Goal: Transaction & Acquisition: Obtain resource

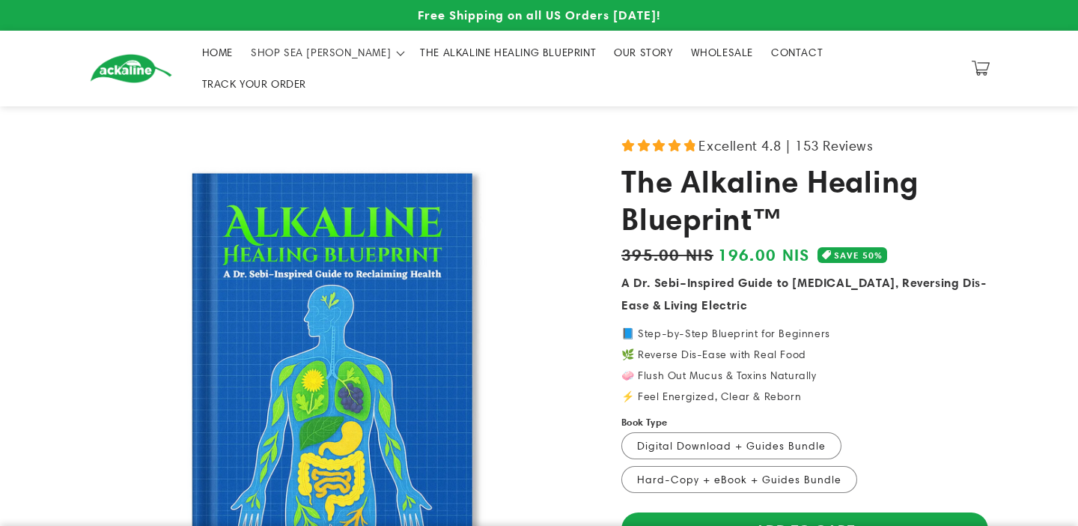
scroll to position [100, 0]
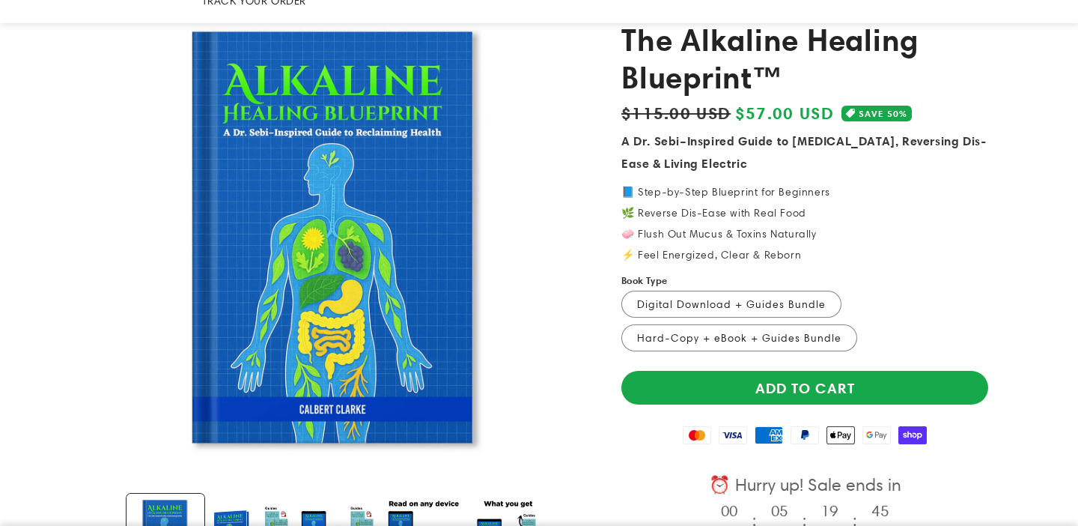
scroll to position [145, 0]
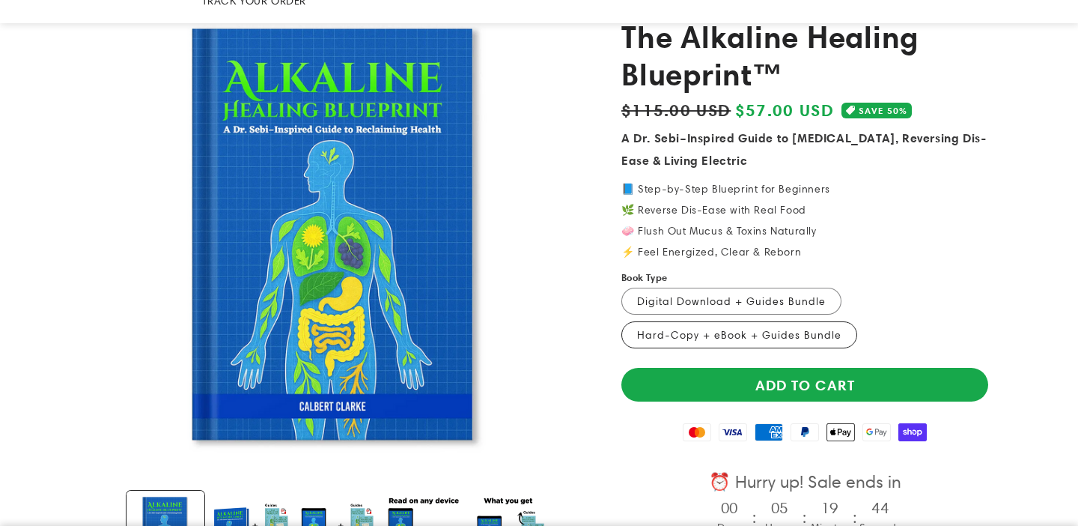
click at [697, 321] on label "Hard-Copy + eBook + Guides Bundle Variant sold out or unavailable" at bounding box center [740, 334] width 236 height 27
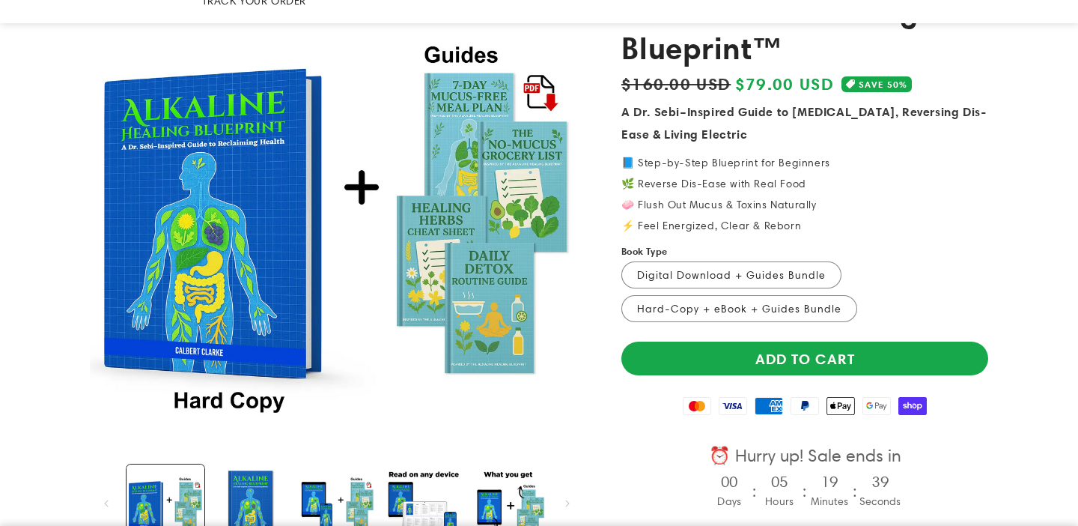
scroll to position [193, 0]
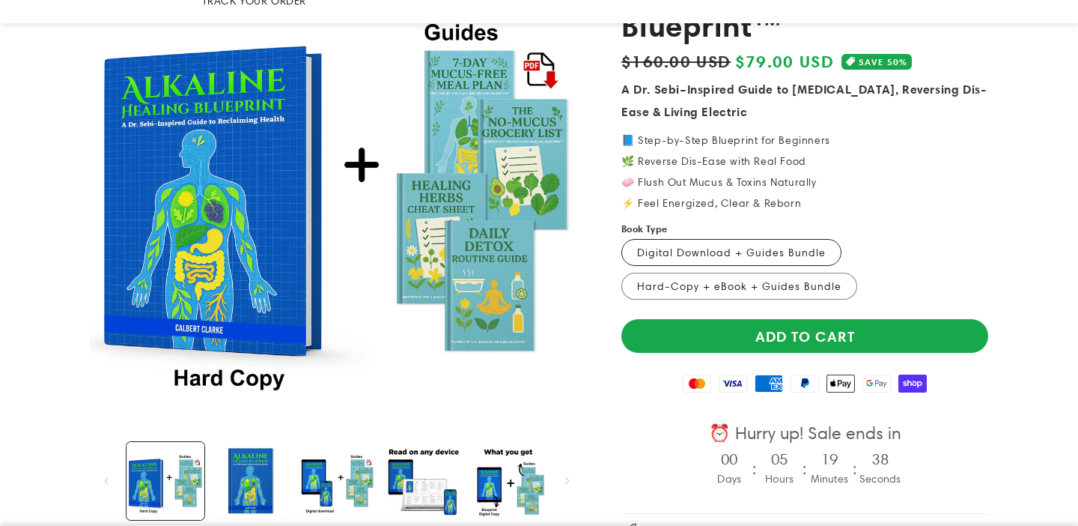
click at [667, 239] on label "Digital Download + Guides Bundle Variant sold out or unavailable" at bounding box center [732, 252] width 220 height 27
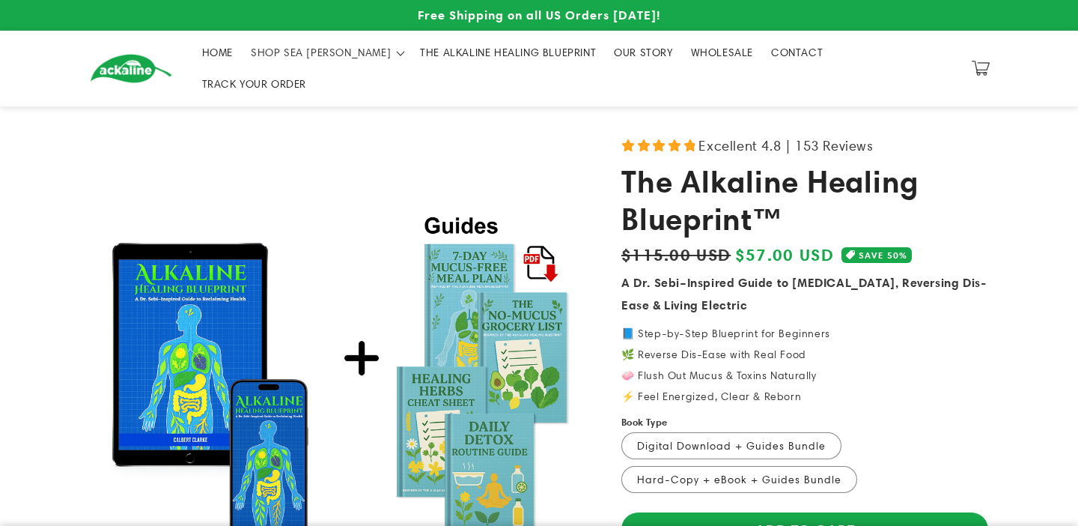
scroll to position [34, 0]
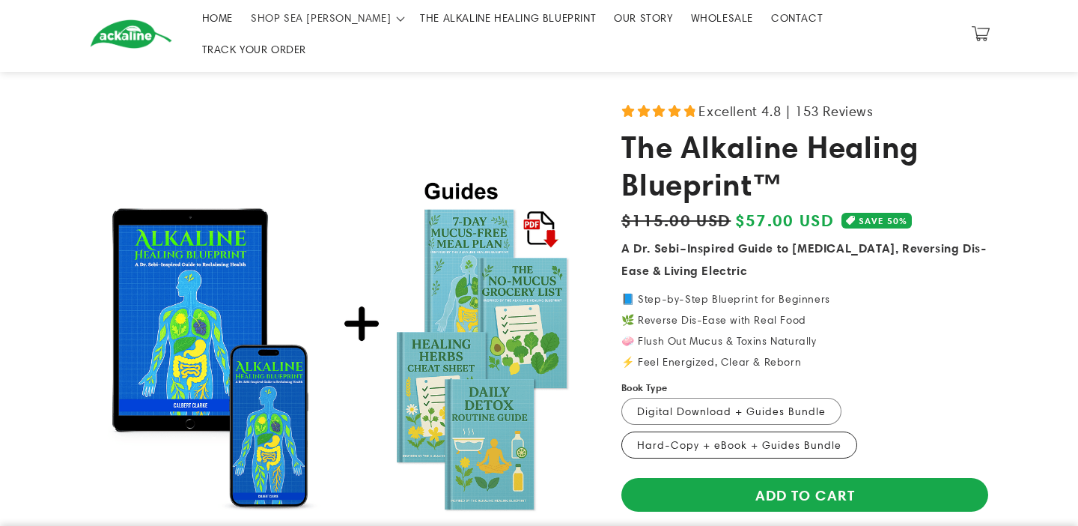
click at [687, 431] on label "Hard-Copy + eBook + Guides Bundle Variant sold out or unavailable" at bounding box center [740, 444] width 236 height 27
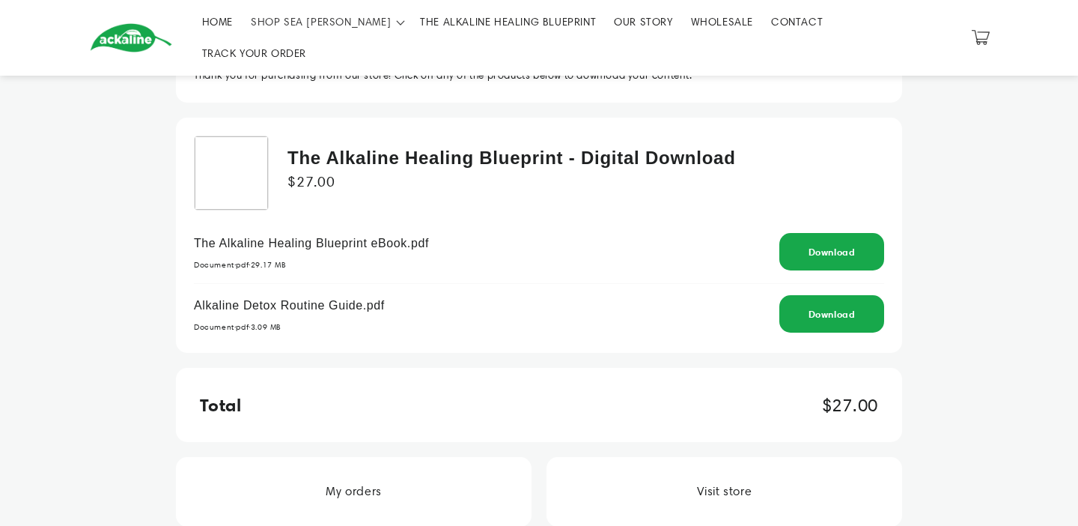
scroll to position [198, 0]
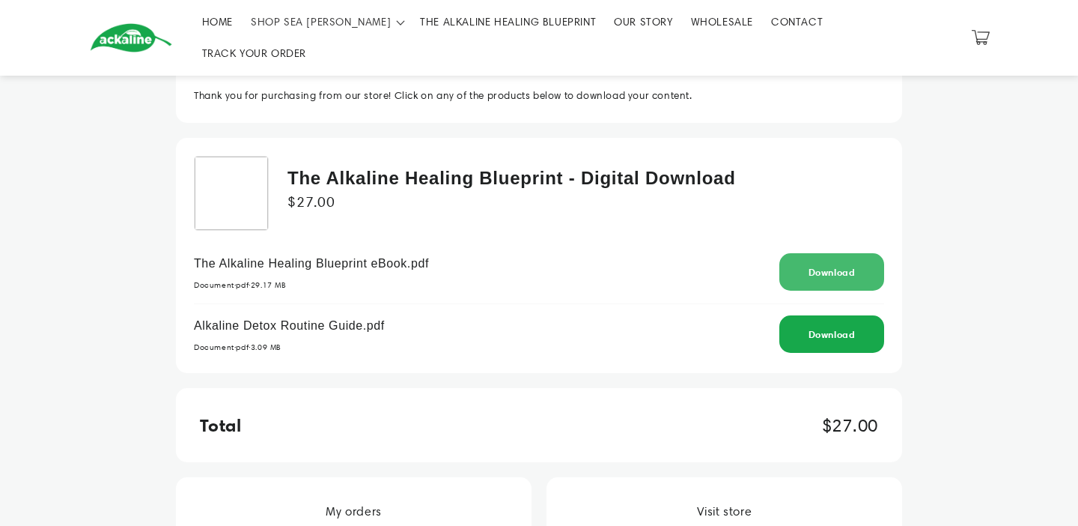
click at [813, 266] on link "Download" at bounding box center [832, 272] width 47 height 12
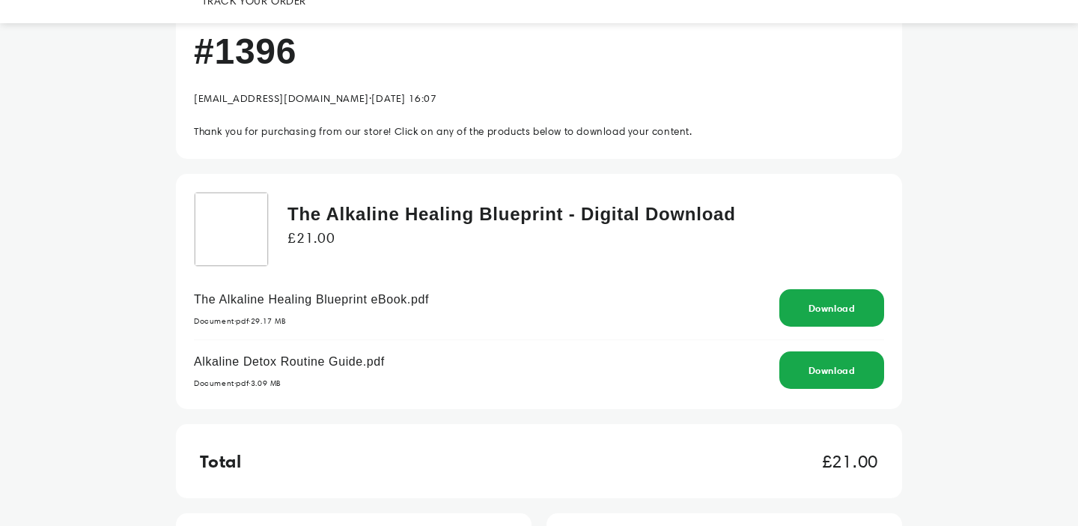
scroll to position [183, 0]
